Goal: Find specific page/section: Find specific page/section

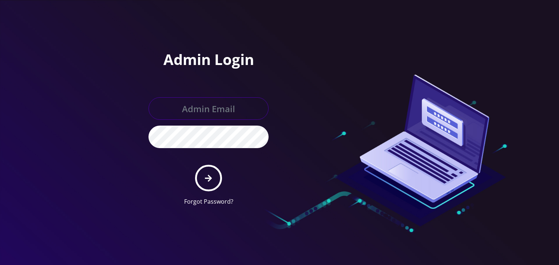
type input "[PERSON_NAME][EMAIL_ADDRESS][DOMAIN_NAME]"
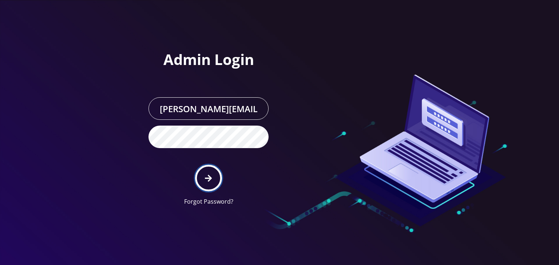
click at [205, 175] on icon "submit" at bounding box center [208, 179] width 7 height 8
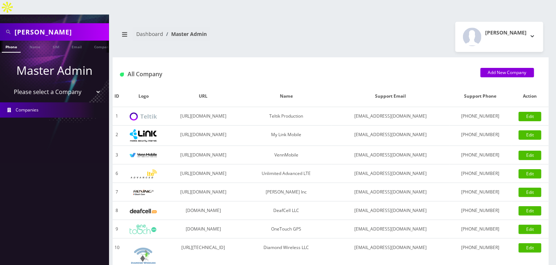
click at [72, 85] on select "Please select a Company Teltik Production My Link Mobile VennMobile Unlimited A…" at bounding box center [54, 92] width 93 height 14
select select "13"
click at [8, 85] on select "Please select a Company Teltik Production My Link Mobile VennMobile Unlimited A…" at bounding box center [54, 92] width 93 height 14
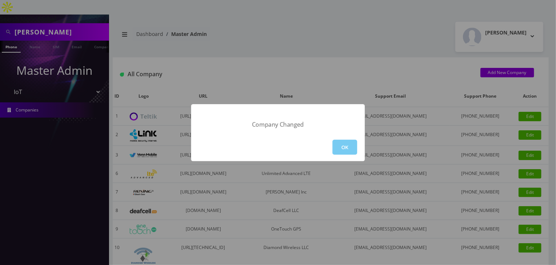
click at [343, 144] on button "OK" at bounding box center [345, 147] width 25 height 15
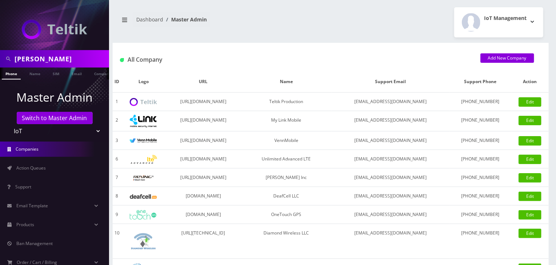
click at [57, 167] on link "Action Queues" at bounding box center [54, 168] width 109 height 15
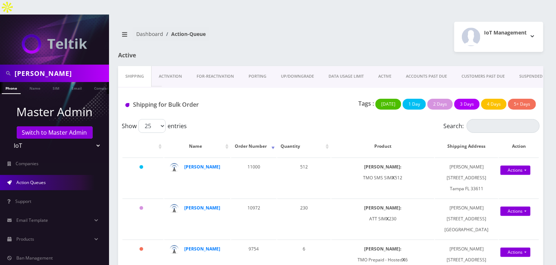
drag, startPoint x: 79, startPoint y: 57, endPoint x: 0, endPoint y: 57, distance: 78.9
click at [0, 65] on div "yosef smith" at bounding box center [54, 73] width 109 height 17
type input "gregory"
click at [43, 82] on link "Name" at bounding box center [35, 88] width 18 height 12
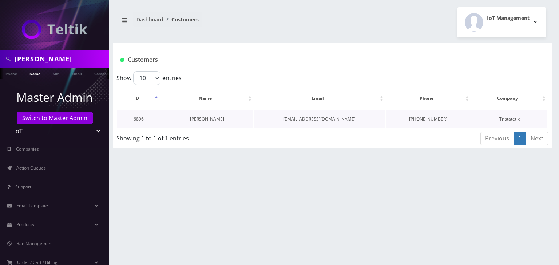
click at [215, 119] on link "Gregory Sbarra" at bounding box center [207, 119] width 34 height 6
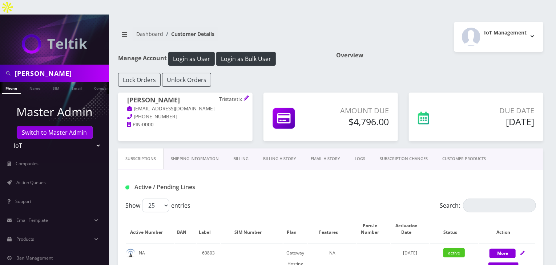
click at [278, 149] on link "Billing History" at bounding box center [280, 159] width 48 height 21
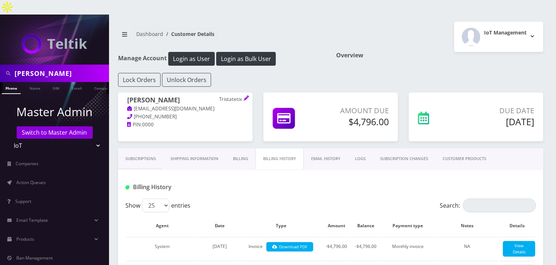
drag, startPoint x: 65, startPoint y: 54, endPoint x: 0, endPoint y: 56, distance: 64.8
click at [0, 65] on div "gregory" at bounding box center [54, 73] width 109 height 17
type input "JT tickets"
click at [30, 82] on link "Name" at bounding box center [35, 88] width 18 height 12
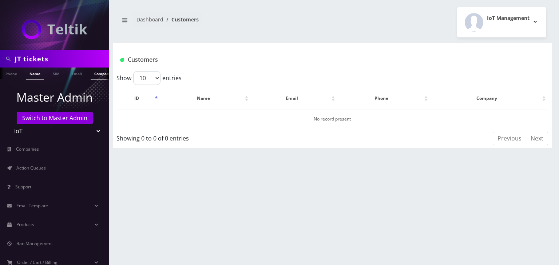
click at [94, 75] on link "Company" at bounding box center [103, 74] width 24 height 12
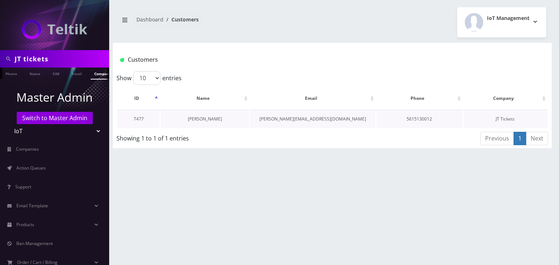
click at [209, 117] on link "[PERSON_NAME]" at bounding box center [205, 119] width 34 height 6
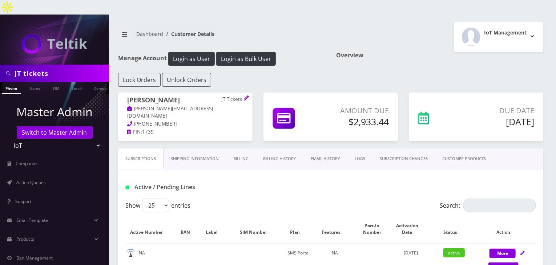
click at [449, 149] on link "CUSTOMER PRODUCTS" at bounding box center [464, 159] width 58 height 21
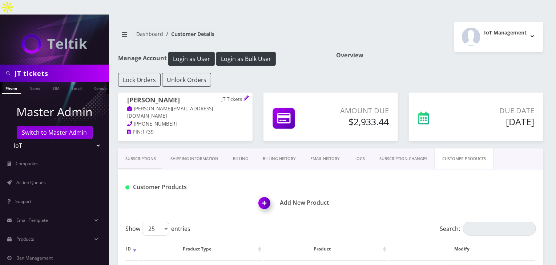
click at [278, 149] on link "Billing History" at bounding box center [280, 159] width 48 height 21
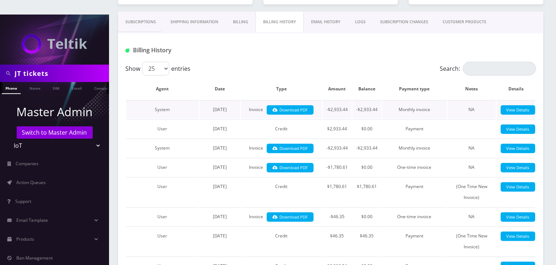
scroll to position [145, 0]
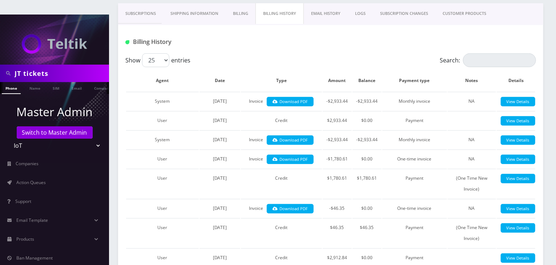
drag, startPoint x: 16, startPoint y: 59, endPoint x: 0, endPoint y: 59, distance: 16.0
click at [0, 65] on div "JT tickets" at bounding box center [54, 73] width 109 height 17
type input "[PERSON_NAME]"
click at [38, 82] on link "Name" at bounding box center [35, 88] width 18 height 12
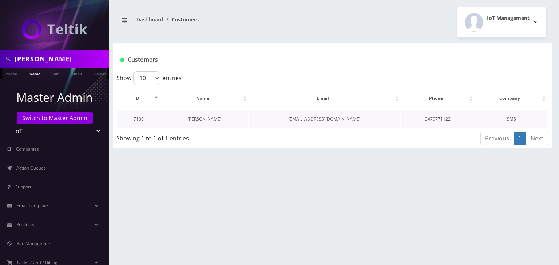
click at [202, 119] on link "[PERSON_NAME]" at bounding box center [204, 119] width 34 height 6
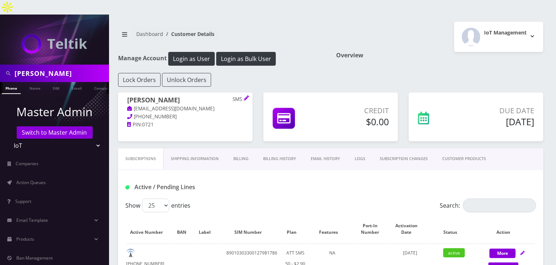
click at [281, 149] on link "Billing History" at bounding box center [280, 159] width 48 height 21
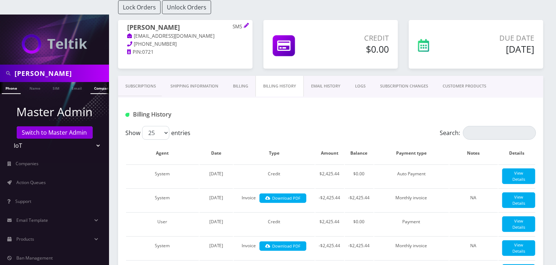
scroll to position [0, 4]
drag, startPoint x: 44, startPoint y: 58, endPoint x: 0, endPoint y: 56, distance: 44.0
click at [0, 65] on div "tommy truong" at bounding box center [54, 73] width 109 height 17
type input "tickets transfer"
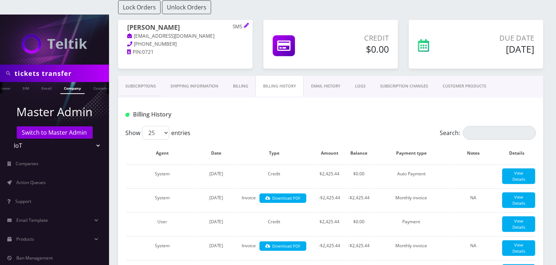
click at [76, 82] on link "Company" at bounding box center [72, 88] width 24 height 12
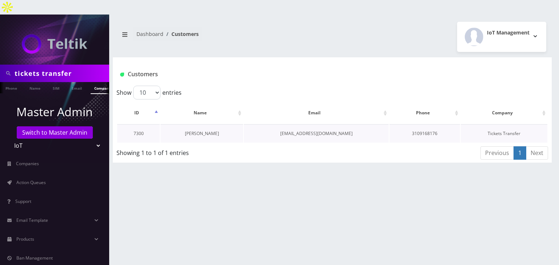
click at [206, 131] on link "[PERSON_NAME]" at bounding box center [202, 134] width 34 height 6
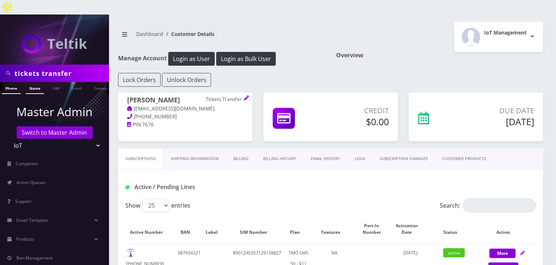
click at [29, 82] on link "Name" at bounding box center [35, 88] width 18 height 12
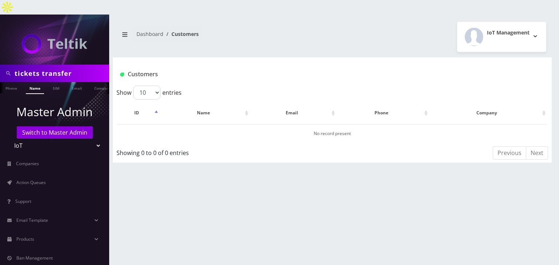
drag, startPoint x: 77, startPoint y: 60, endPoint x: 44, endPoint y: 59, distance: 32.8
click at [44, 67] on input "tickets transfer" at bounding box center [61, 74] width 93 height 14
click at [99, 82] on link "Company" at bounding box center [103, 88] width 24 height 12
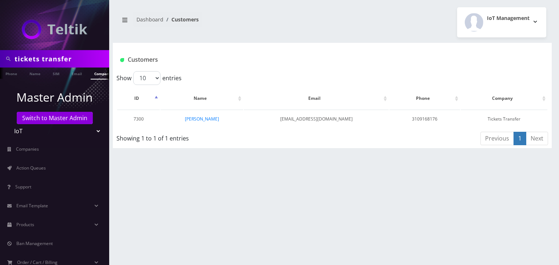
scroll to position [0, 4]
drag, startPoint x: 79, startPoint y: 57, endPoint x: 0, endPoint y: 53, distance: 78.7
click at [0, 53] on div "tickets transfer" at bounding box center [54, 58] width 109 height 17
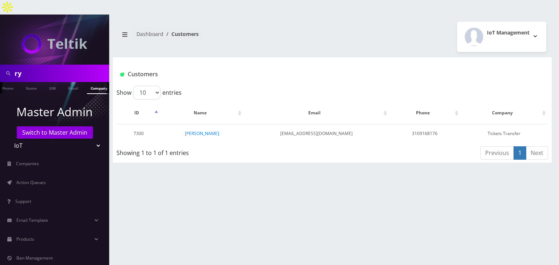
type input "r"
type input "bakersan"
click at [31, 82] on link "Name" at bounding box center [31, 88] width 18 height 12
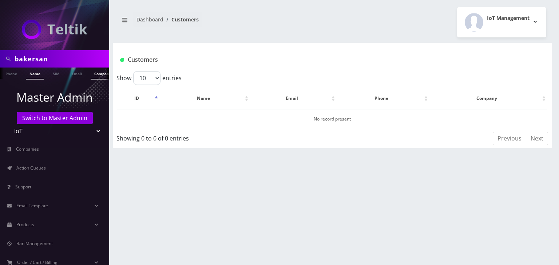
click at [97, 73] on link "Company" at bounding box center [103, 74] width 24 height 12
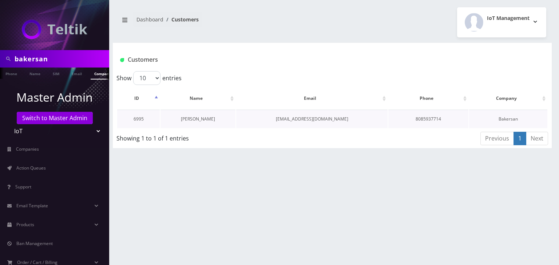
click at [191, 118] on link "[PERSON_NAME]" at bounding box center [198, 119] width 34 height 6
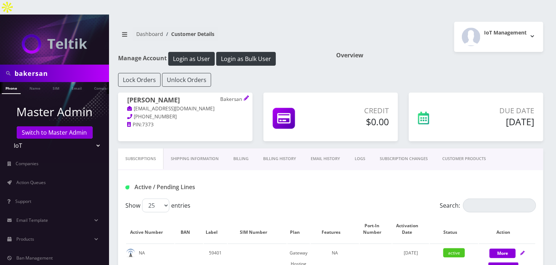
click at [281, 149] on link "Billing History" at bounding box center [280, 159] width 48 height 21
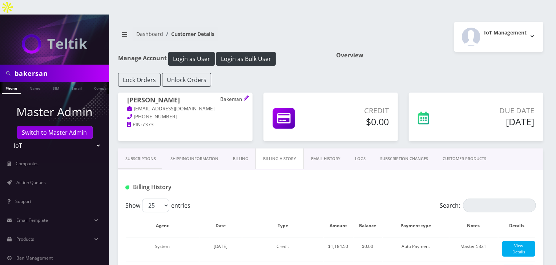
scroll to position [73, 0]
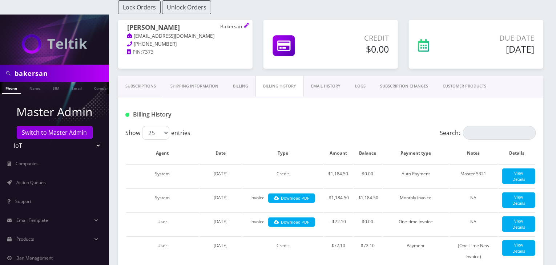
drag, startPoint x: 53, startPoint y: 58, endPoint x: 3, endPoint y: 58, distance: 50.5
click at [3, 67] on div "bakersan" at bounding box center [54, 74] width 105 height 14
type input "paramount"
click at [97, 82] on link "Company" at bounding box center [103, 88] width 24 height 12
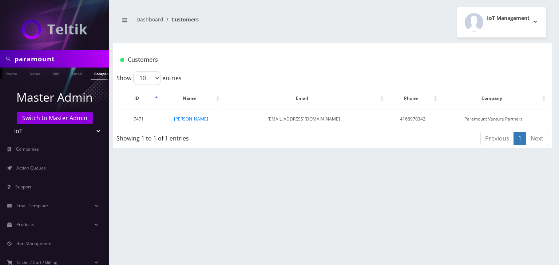
click at [197, 117] on link "[PERSON_NAME]" at bounding box center [191, 119] width 34 height 6
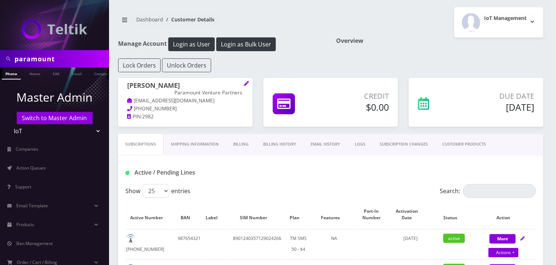
click at [265, 144] on link "Billing History" at bounding box center [280, 144] width 48 height 21
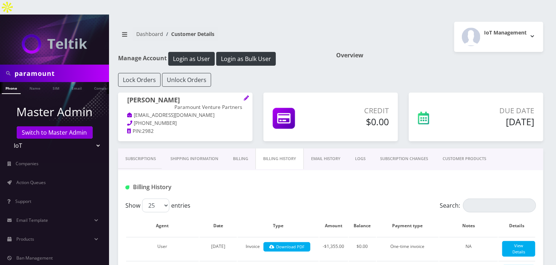
click at [467, 149] on link "CUSTOMER PRODUCTS" at bounding box center [465, 159] width 58 height 21
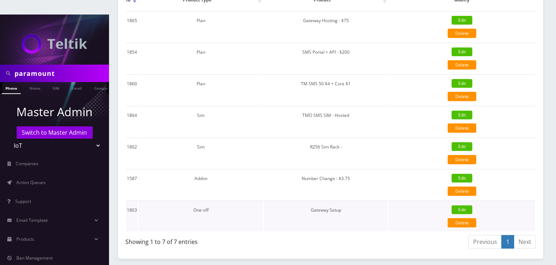
scroll to position [218, 0]
